Goal: Complete application form: Complete application form

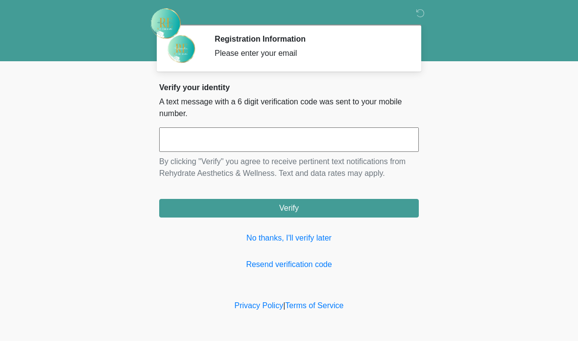
click at [297, 134] on input "text" at bounding box center [289, 139] width 260 height 25
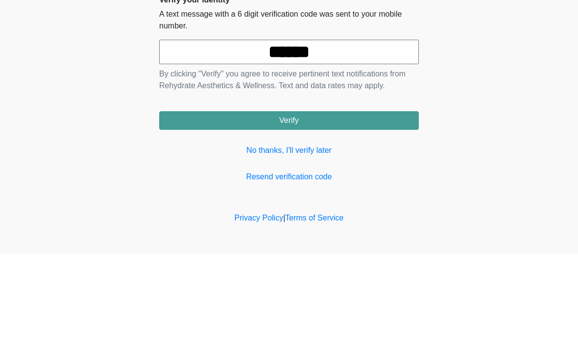
type input "******"
click at [537, 70] on body "‎ ‎ Registration Information Please enter your email Please connect to Wi-Fi no…" at bounding box center [289, 170] width 578 height 341
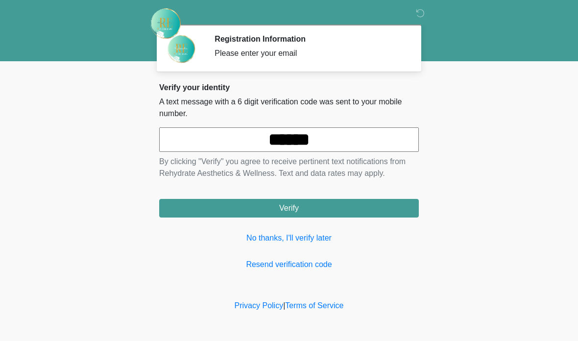
click at [339, 217] on button "Verify" at bounding box center [289, 208] width 260 height 19
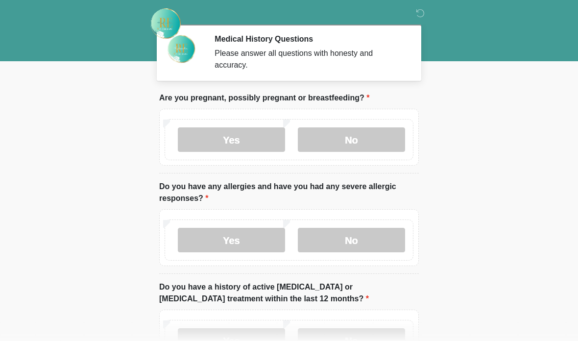
click at [358, 139] on label "No" at bounding box center [351, 139] width 107 height 25
click at [364, 245] on label "No" at bounding box center [351, 240] width 107 height 25
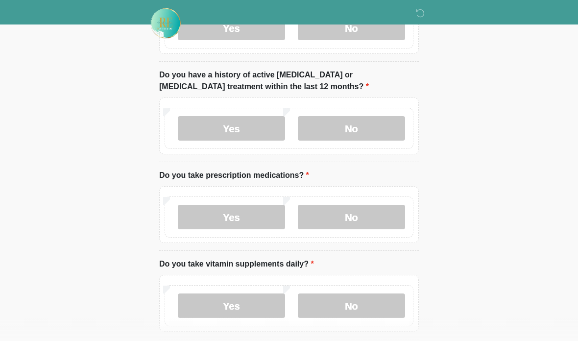
scroll to position [212, 0]
click at [373, 132] on label "No" at bounding box center [351, 128] width 107 height 25
click at [250, 214] on label "Yes" at bounding box center [231, 217] width 107 height 25
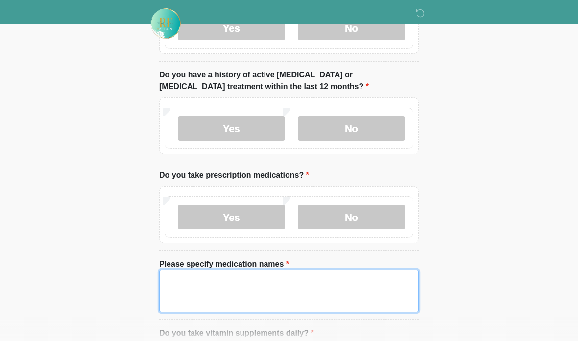
click at [276, 282] on textarea "Please specify medication names" at bounding box center [289, 291] width 260 height 42
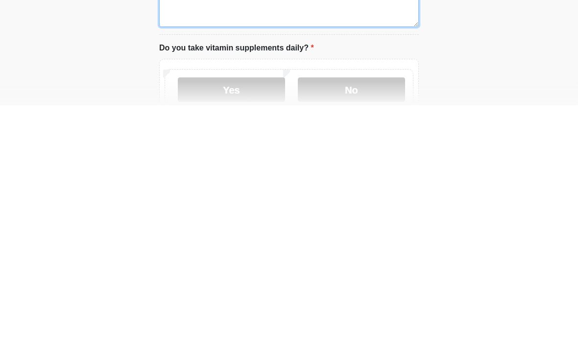
scroll to position [264, 0]
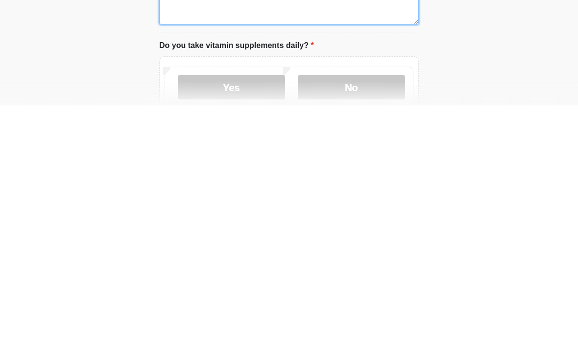
type textarea "*********"
click at [245, 311] on label "Yes" at bounding box center [231, 323] width 107 height 25
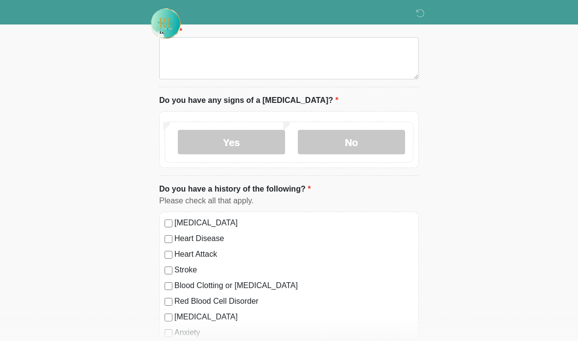
scroll to position [617, 0]
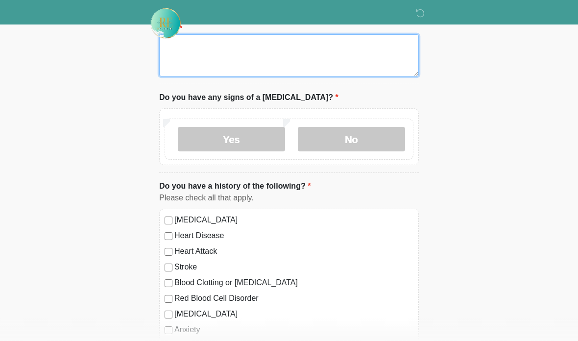
click at [359, 61] on textarea "Please give details below about all the supplements you currently take." at bounding box center [289, 56] width 260 height 42
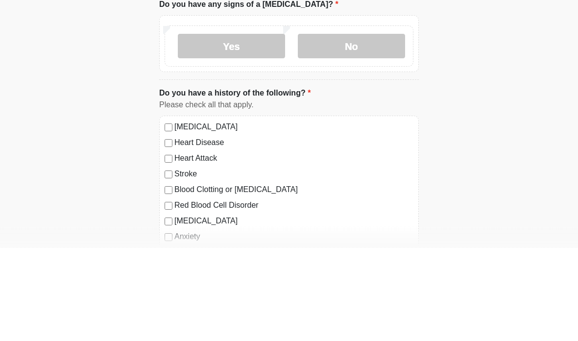
type textarea "***"
click at [368, 127] on label "No" at bounding box center [351, 139] width 107 height 25
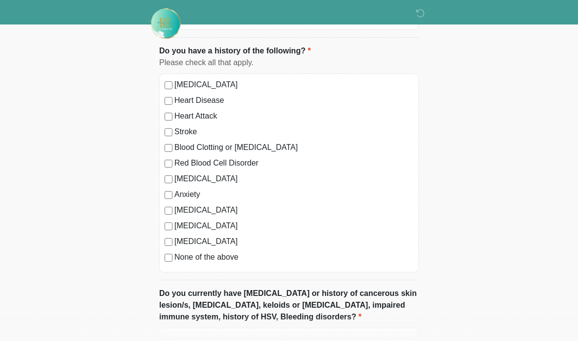
scroll to position [752, 0]
click at [219, 82] on label "High Blood Pressure" at bounding box center [293, 85] width 239 height 12
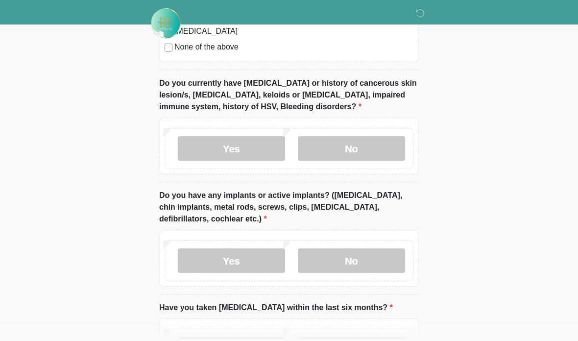
scroll to position [978, 0]
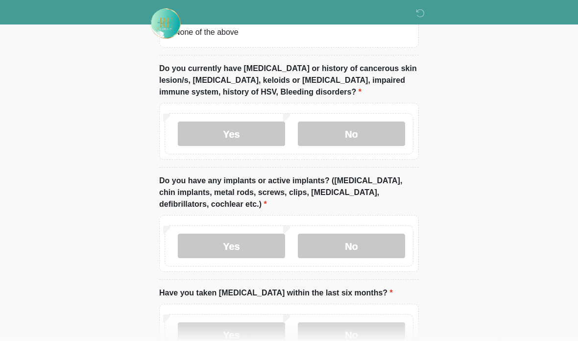
click at [364, 138] on label "No" at bounding box center [351, 134] width 107 height 25
click at [262, 246] on label "Yes" at bounding box center [231, 246] width 107 height 25
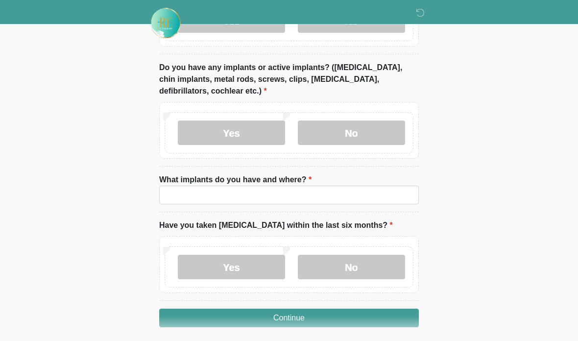
scroll to position [1088, 0]
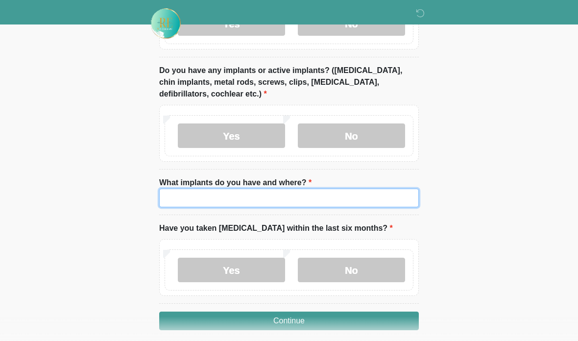
click at [316, 202] on input "What implants do you have and where?" at bounding box center [289, 198] width 260 height 19
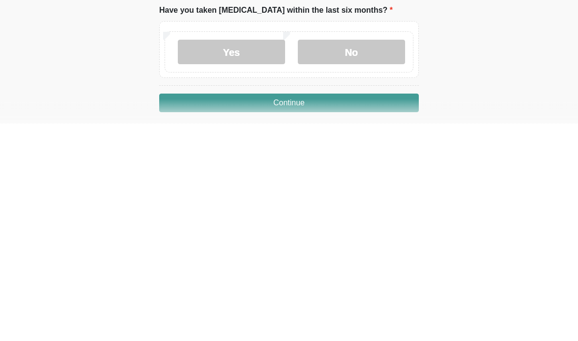
type input "******"
click at [352, 258] on label "No" at bounding box center [351, 270] width 107 height 25
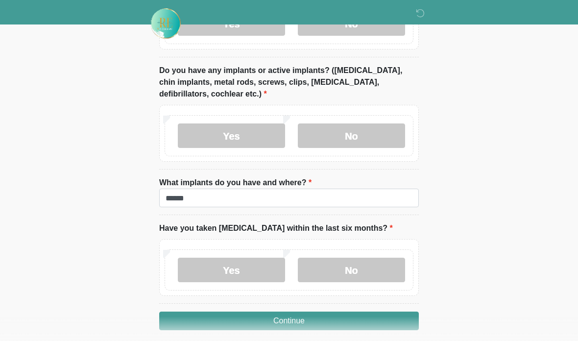
click at [300, 326] on button "Continue" at bounding box center [289, 321] width 260 height 19
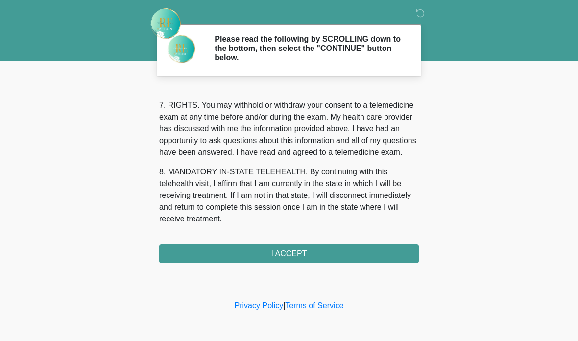
scroll to position [435, 0]
click at [267, 247] on button "I ACCEPT" at bounding box center [289, 254] width 260 height 19
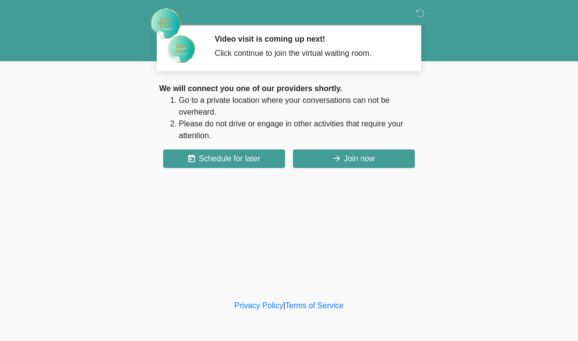
click at [333, 165] on button "Join now" at bounding box center [354, 159] width 122 height 19
